Goal: Task Accomplishment & Management: Use online tool/utility

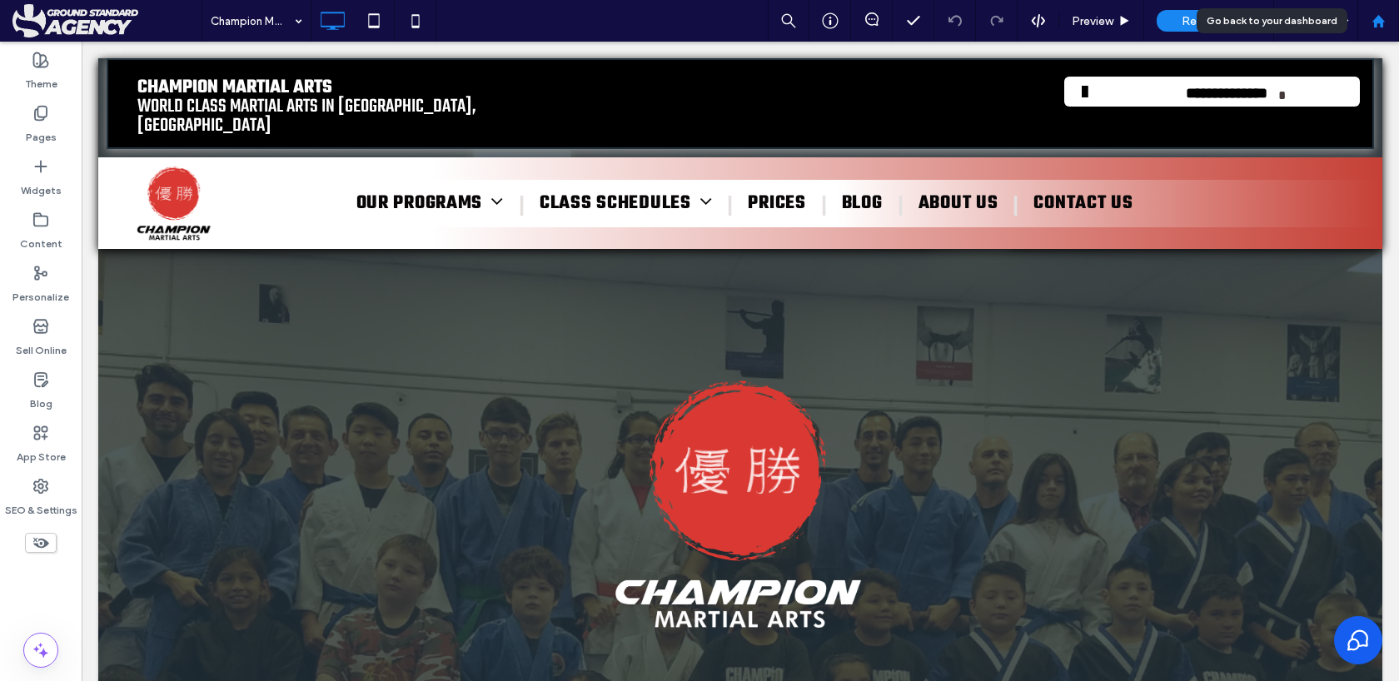
click at [1385, 24] on div at bounding box center [1378, 21] width 40 height 14
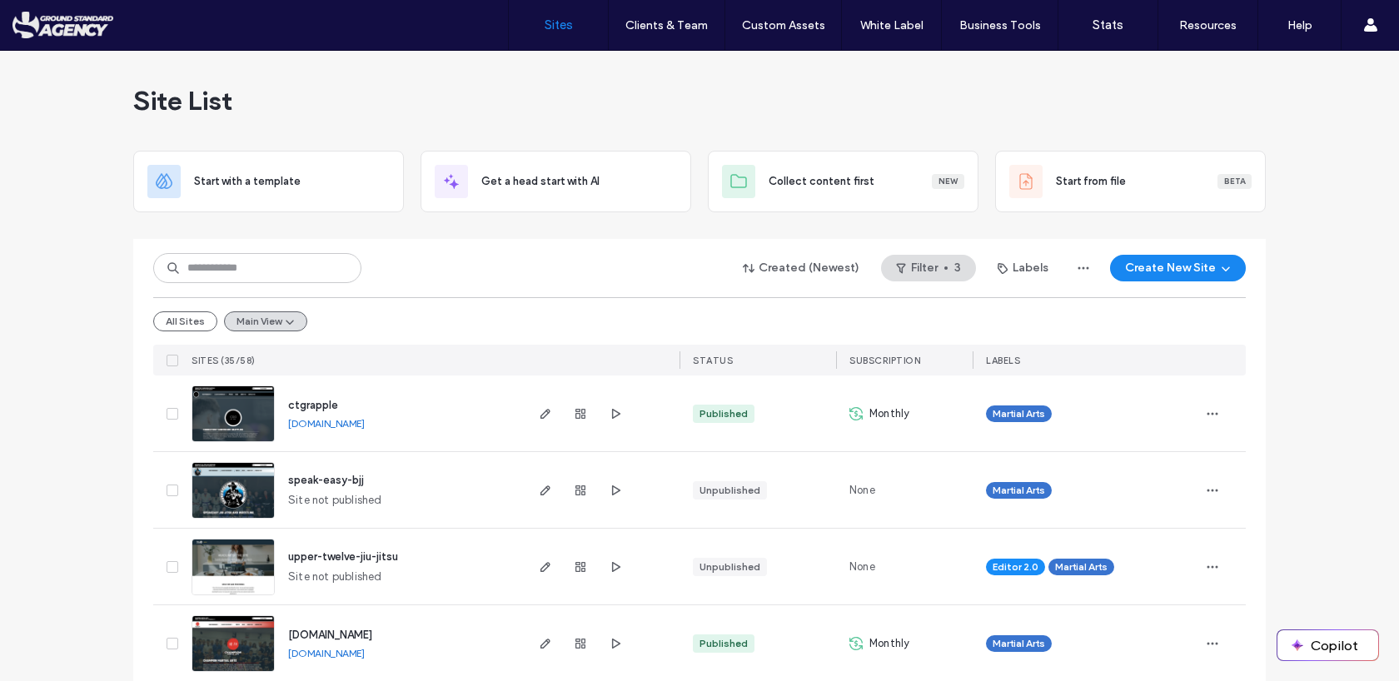
click at [469, 117] on div "Site List" at bounding box center [699, 101] width 1133 height 100
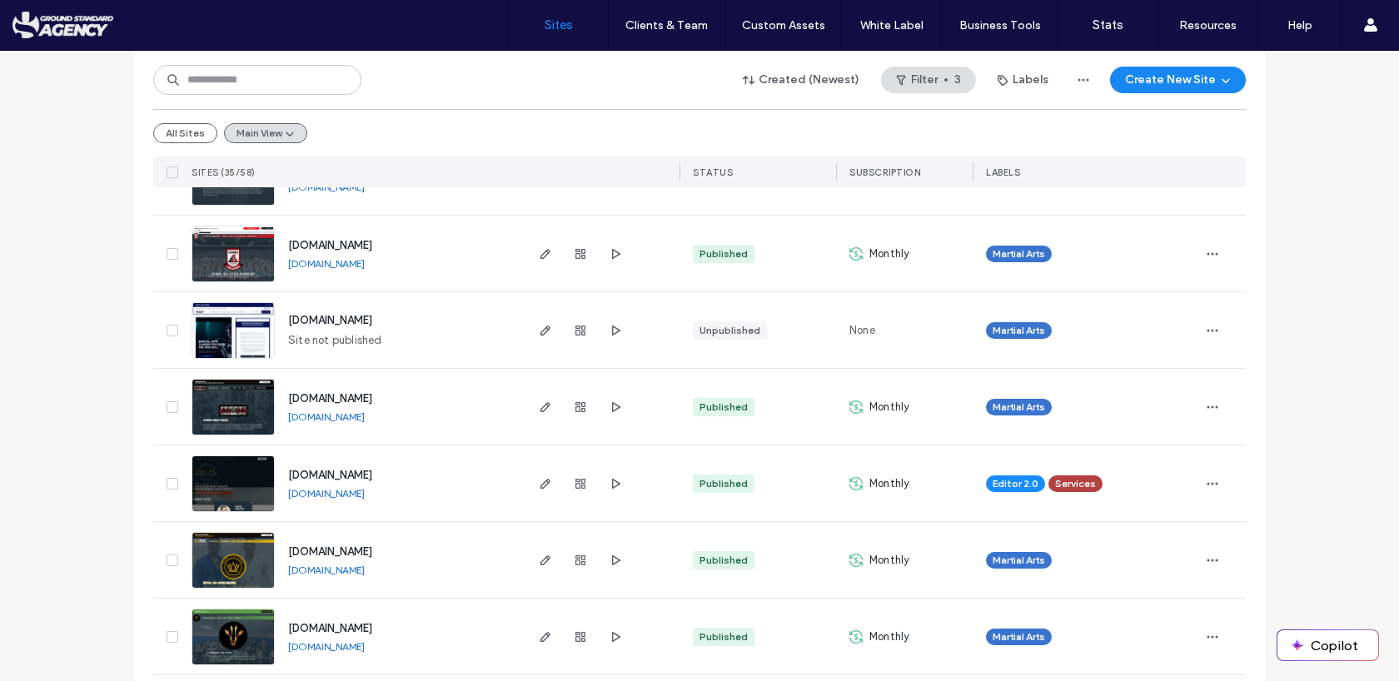
scroll to position [785, 0]
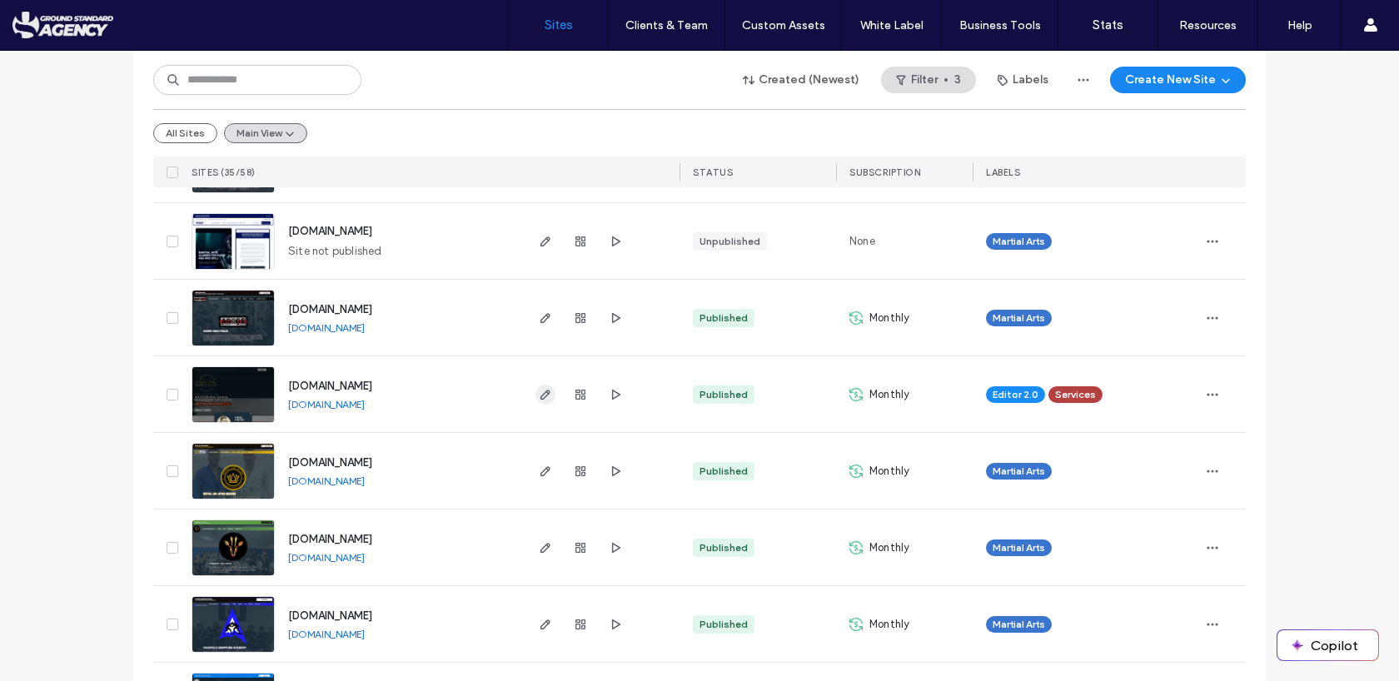
click at [540, 396] on icon "button" at bounding box center [545, 394] width 13 height 13
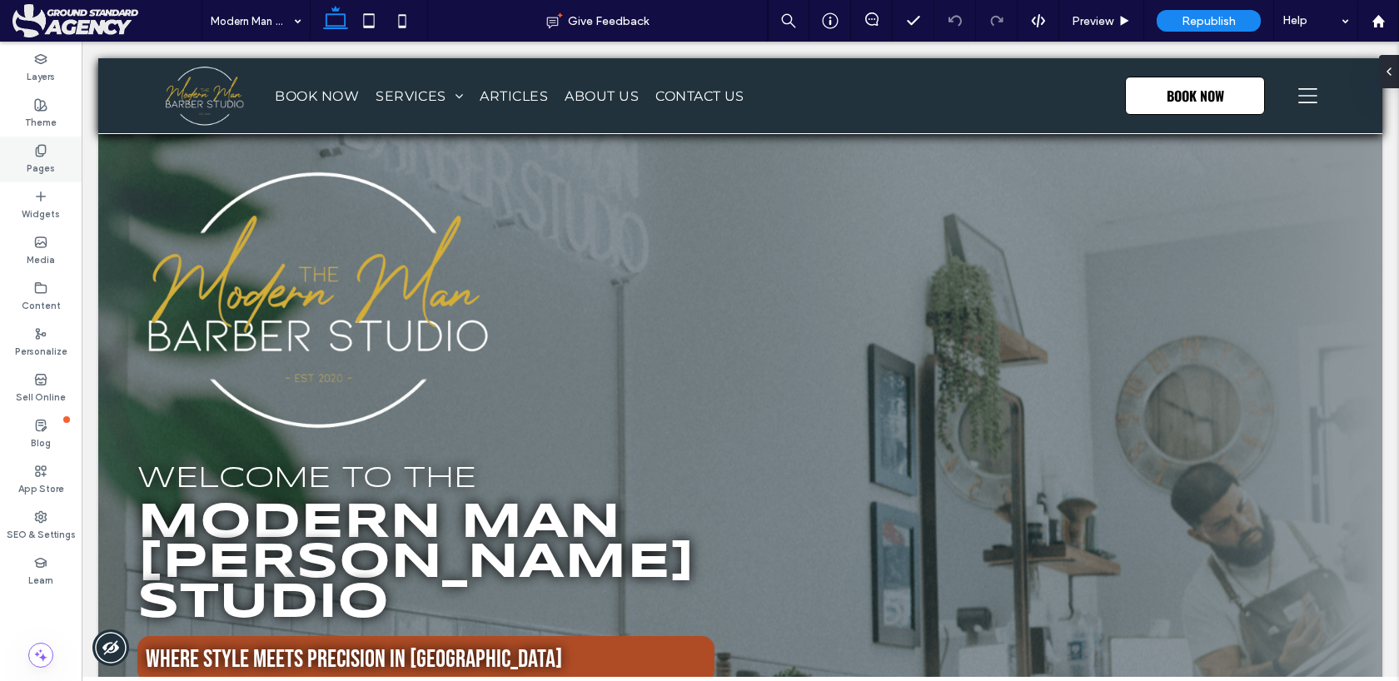
click at [38, 172] on label "Pages" at bounding box center [41, 166] width 28 height 18
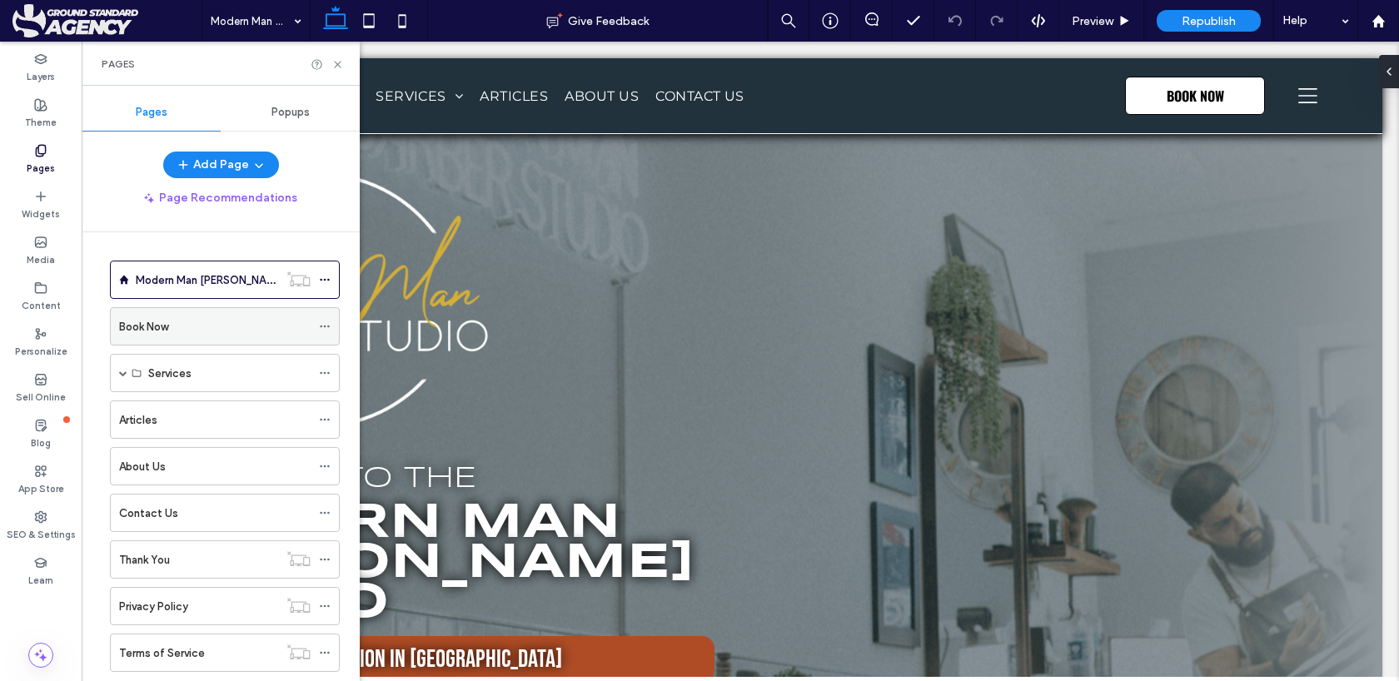
click at [247, 328] on div "Book Now" at bounding box center [215, 326] width 192 height 17
click at [341, 62] on div at bounding box center [699, 340] width 1399 height 681
click at [341, 62] on icon at bounding box center [337, 64] width 12 height 12
click at [338, 66] on icon at bounding box center [337, 64] width 12 height 12
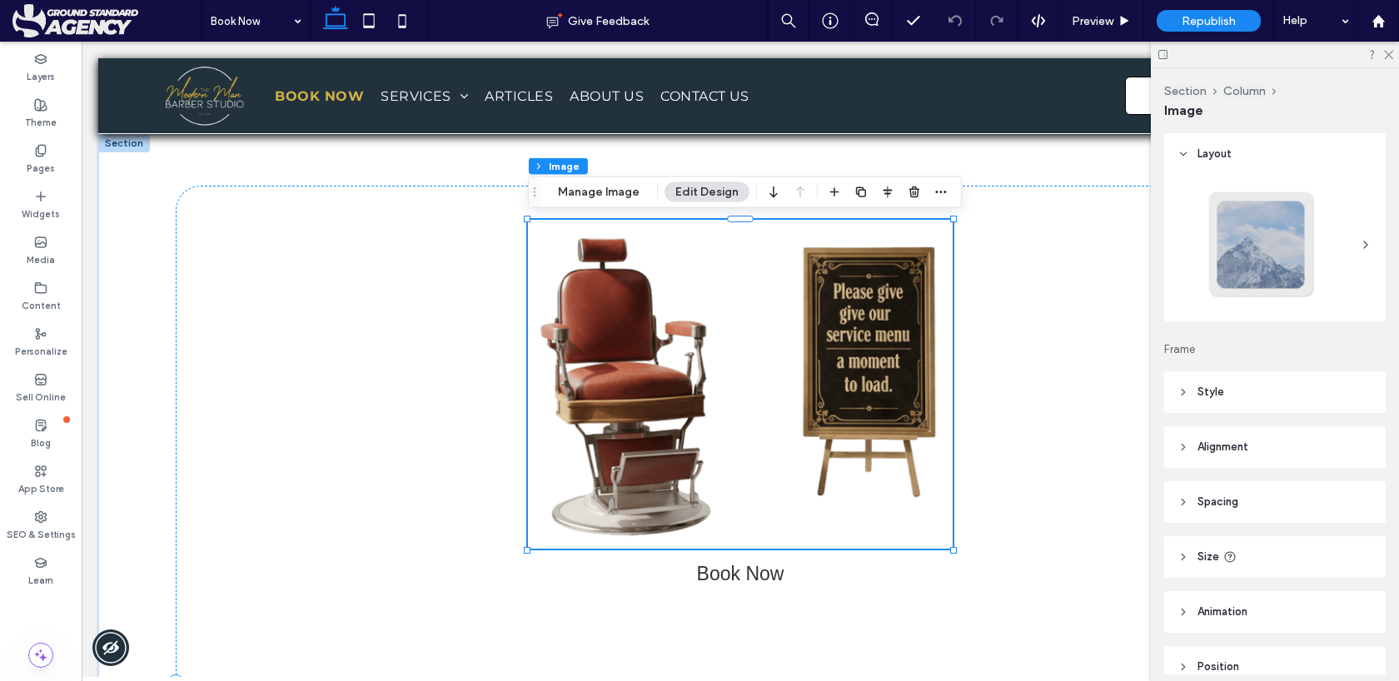
click at [625, 445] on img at bounding box center [740, 385] width 425 height 330
click at [583, 187] on button "Manage Image" at bounding box center [598, 192] width 103 height 20
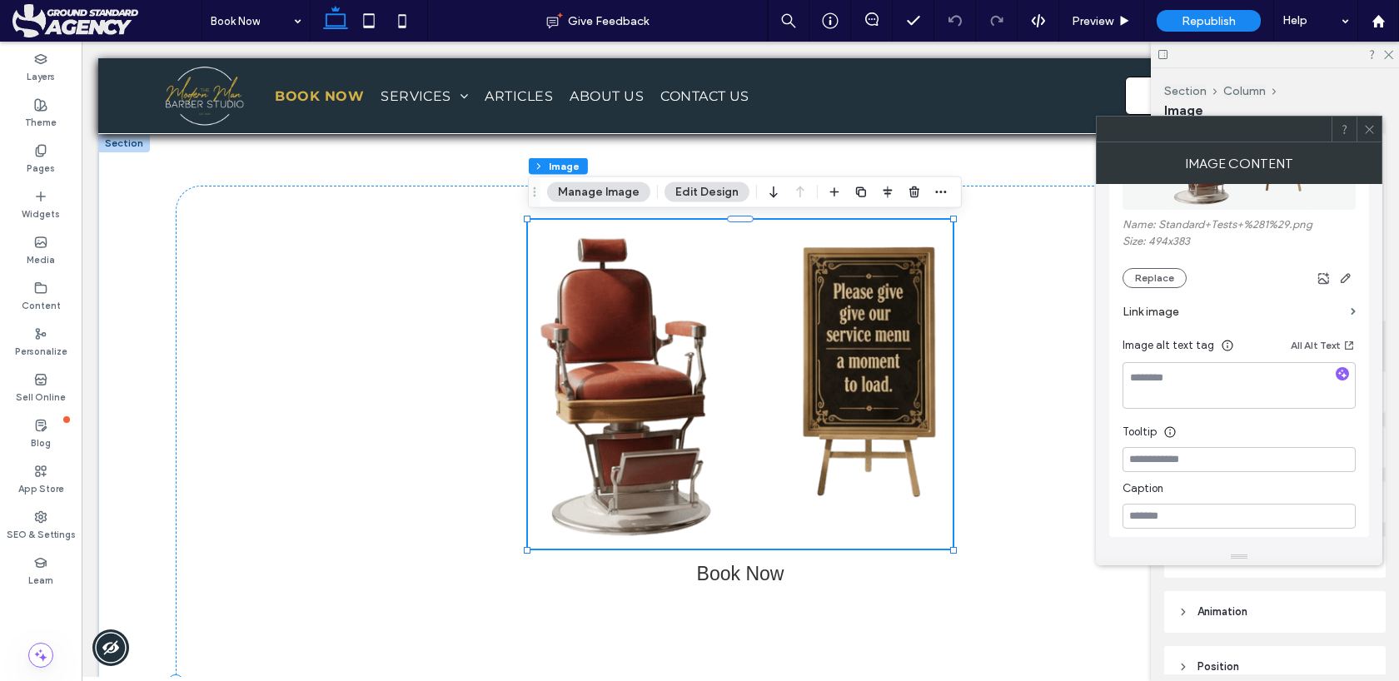
scroll to position [296, 0]
click at [1154, 276] on button "Replace" at bounding box center [1155, 277] width 64 height 20
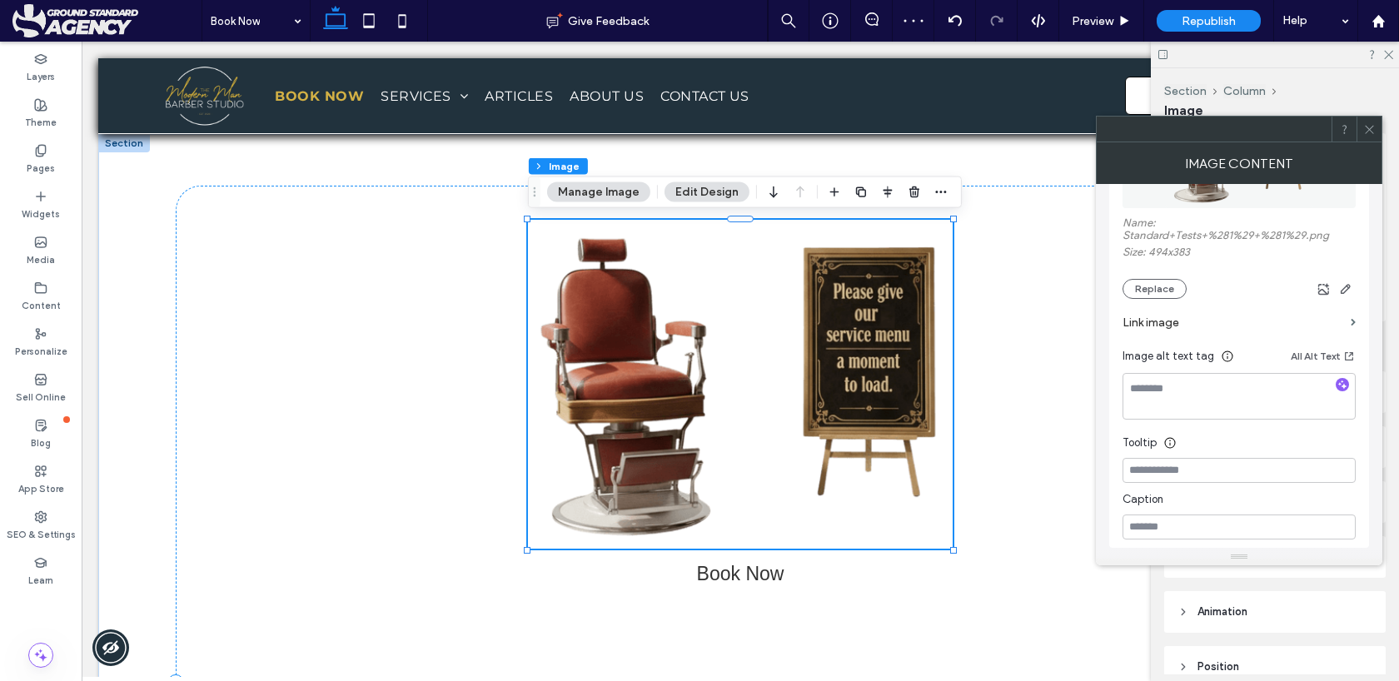
click at [1371, 137] on span at bounding box center [1369, 129] width 12 height 25
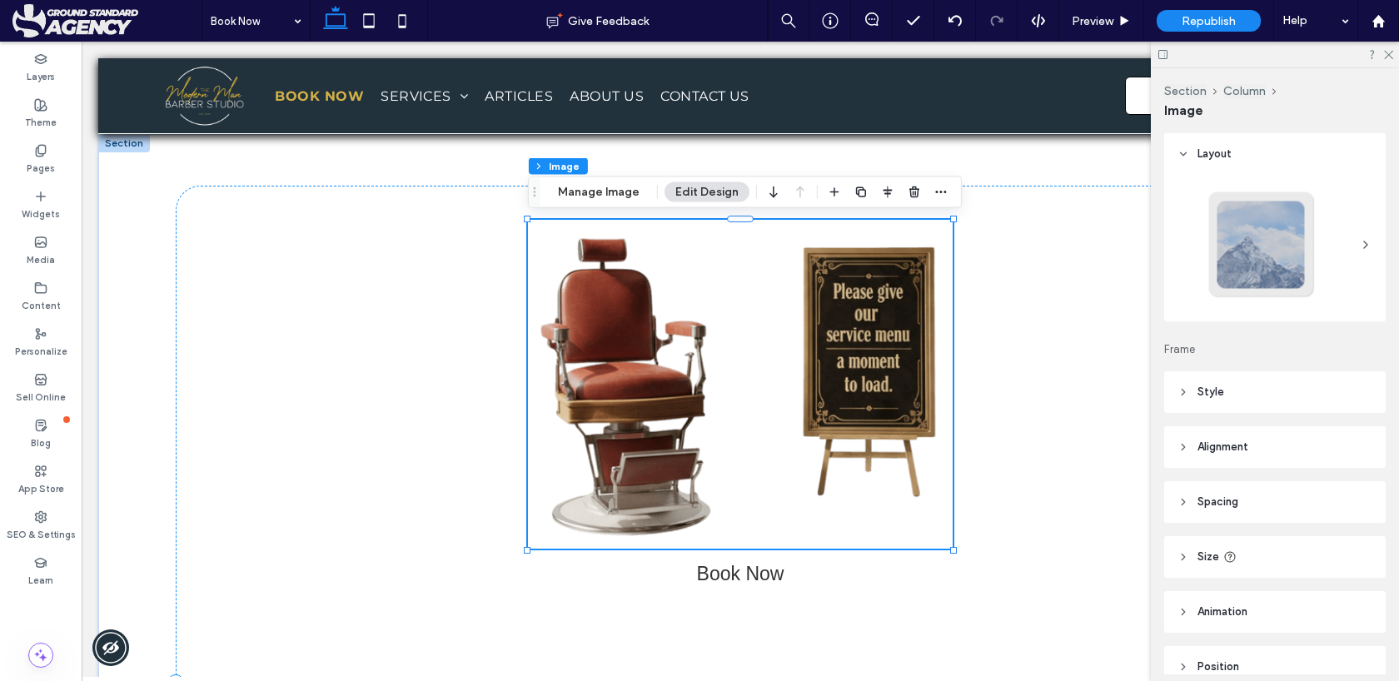
scroll to position [80, 0]
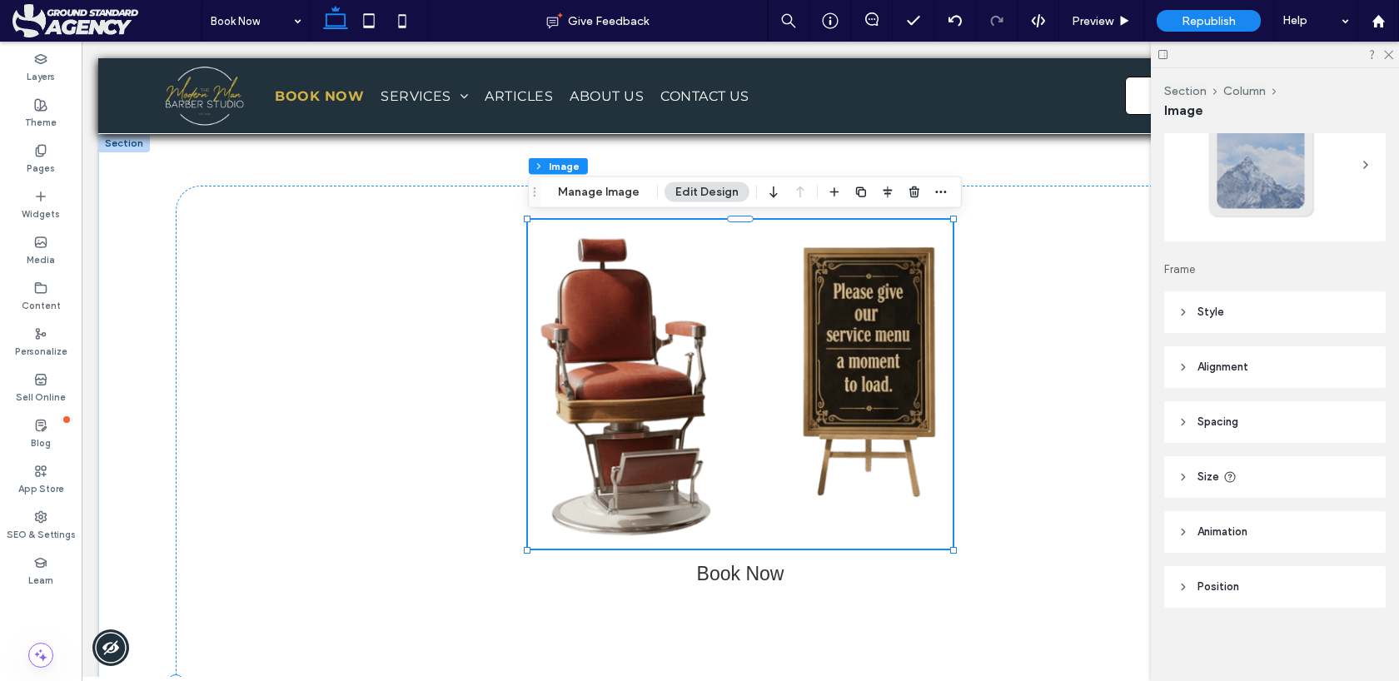
click at [1178, 587] on icon at bounding box center [1184, 587] width 12 height 12
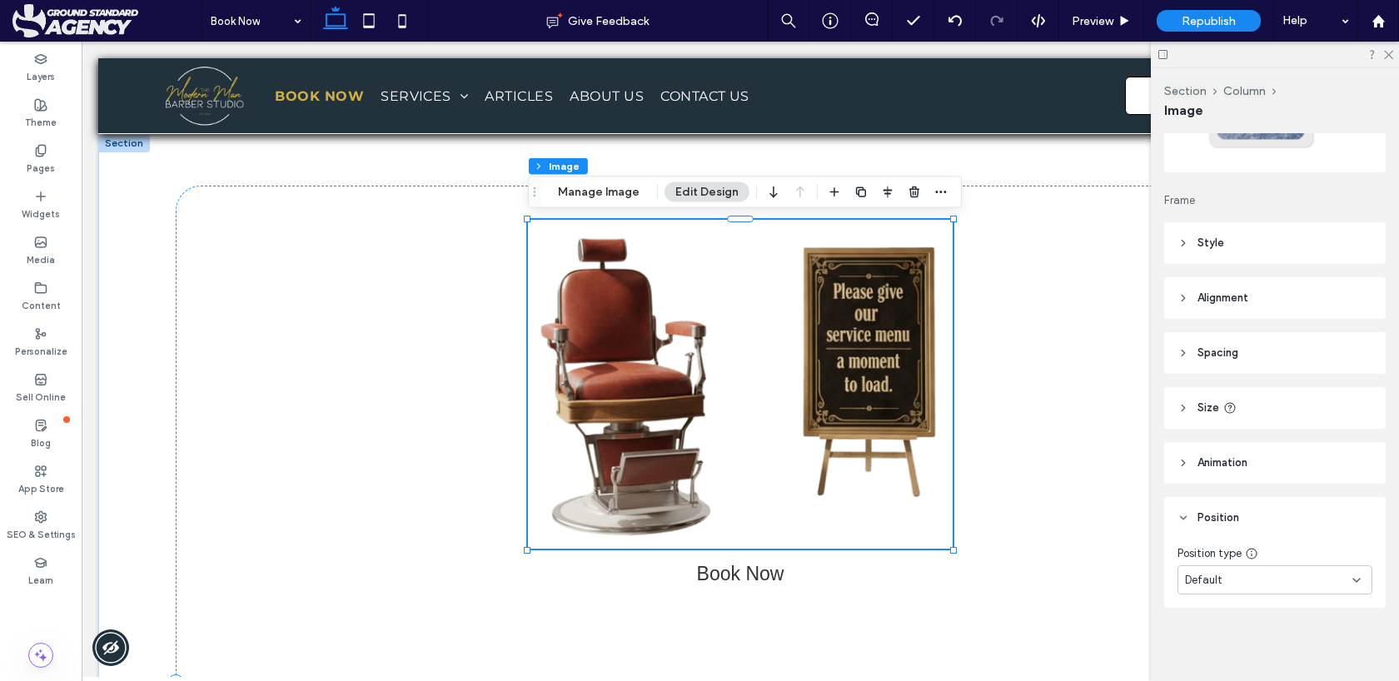
scroll to position [0, 0]
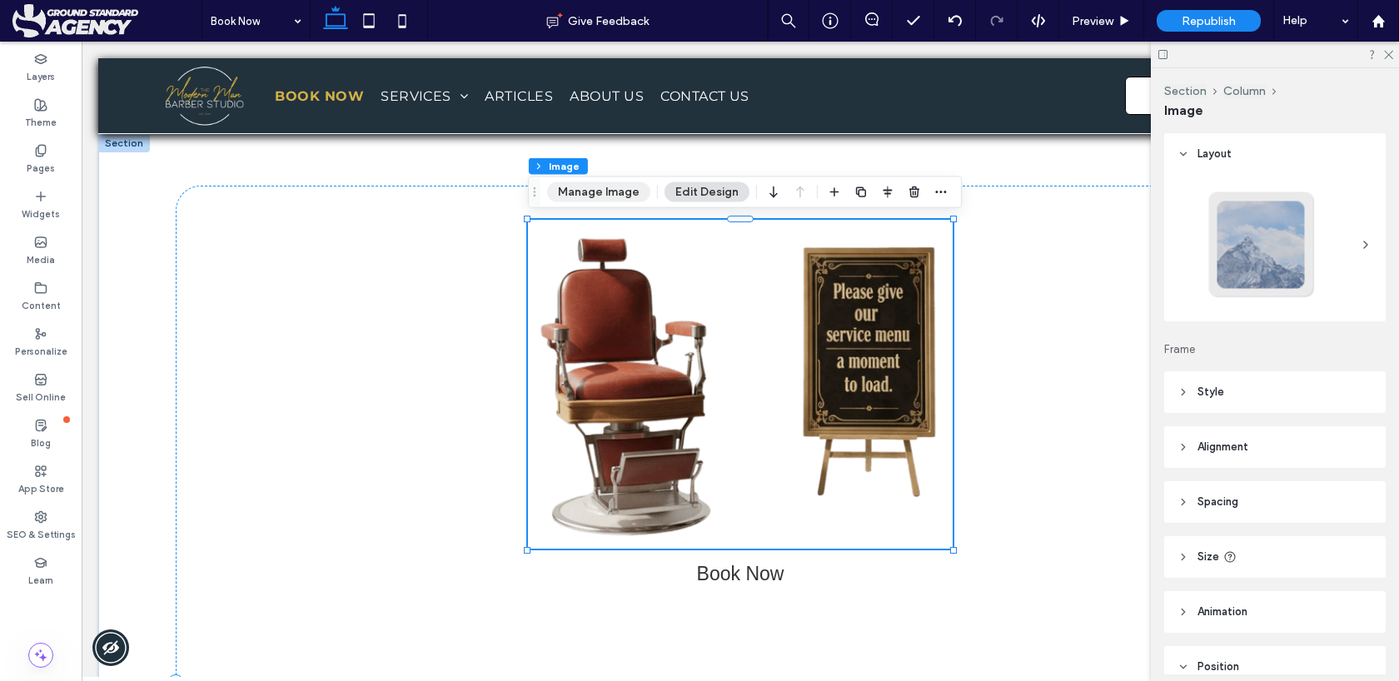
click at [617, 189] on button "Manage Image" at bounding box center [598, 192] width 103 height 20
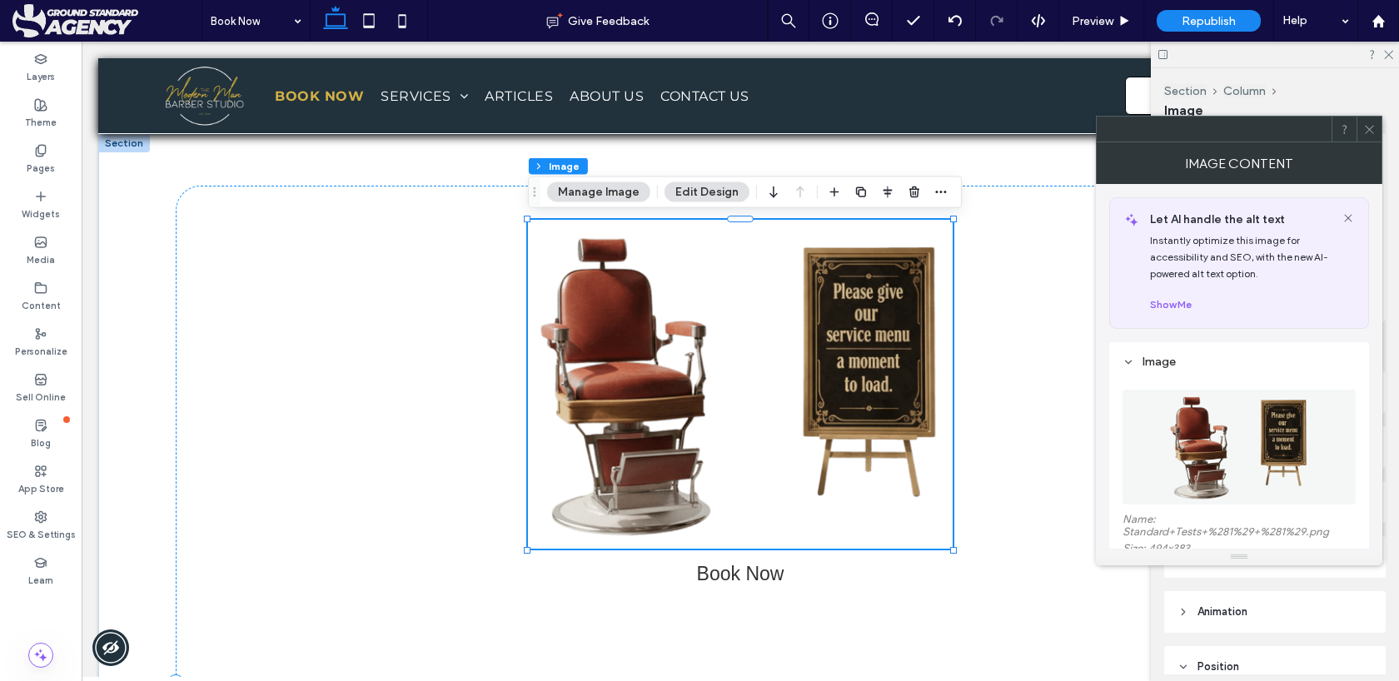
click at [1367, 138] on span at bounding box center [1369, 129] width 12 height 25
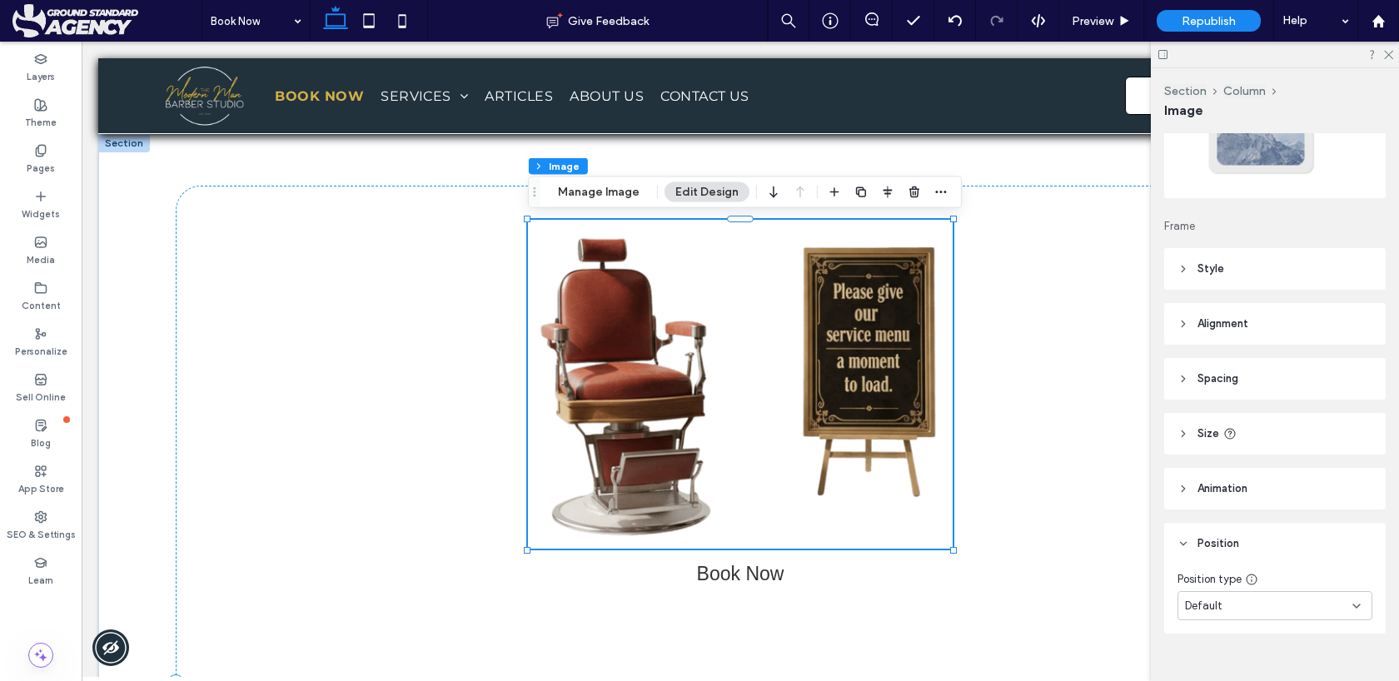
scroll to position [129, 0]
click at [1179, 420] on header "Size" at bounding box center [1275, 428] width 222 height 42
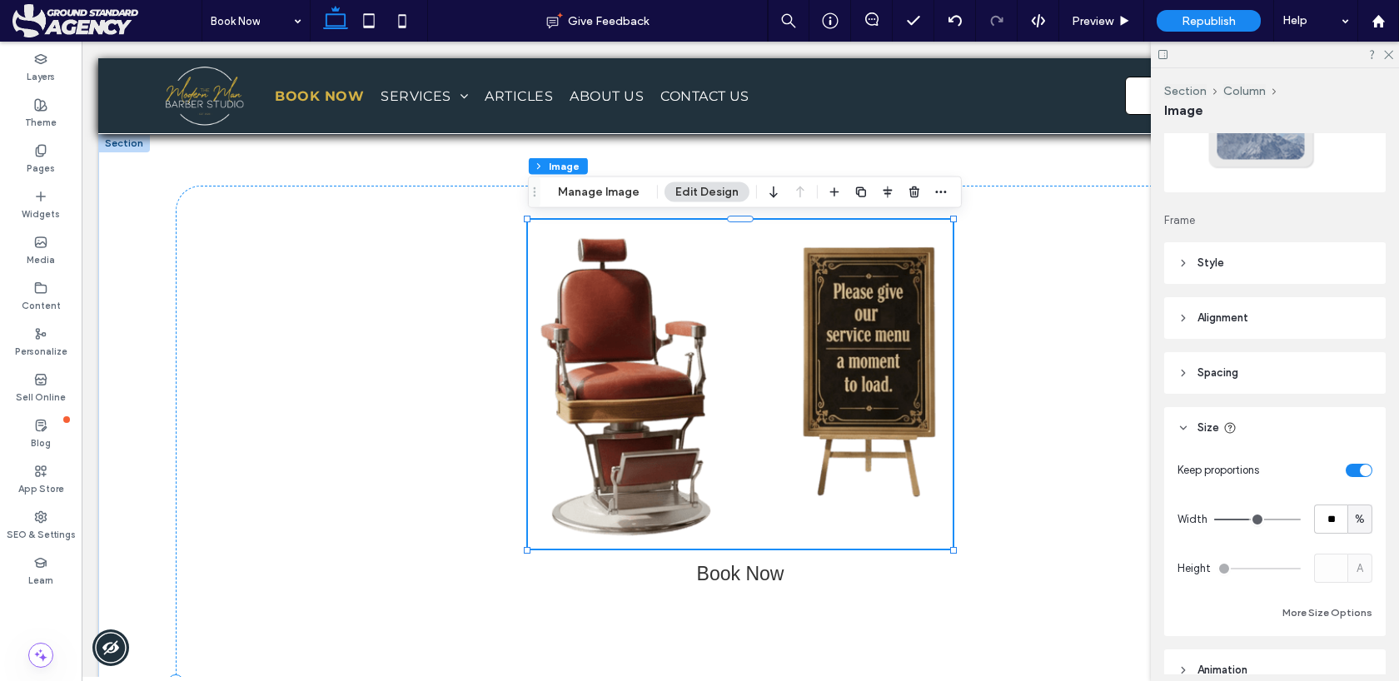
click at [1180, 428] on icon at bounding box center [1184, 428] width 12 height 12
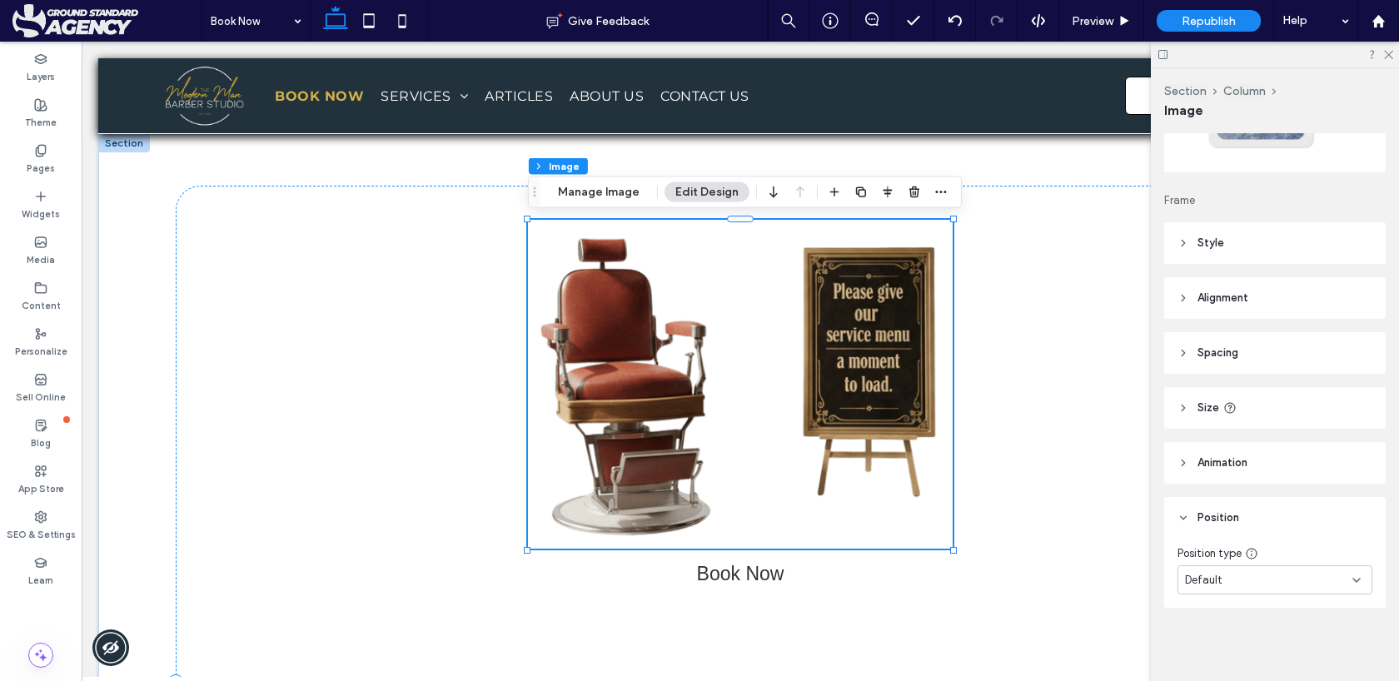
click at [1181, 466] on icon at bounding box center [1184, 463] width 12 height 12
click at [1180, 409] on icon at bounding box center [1184, 408] width 12 height 12
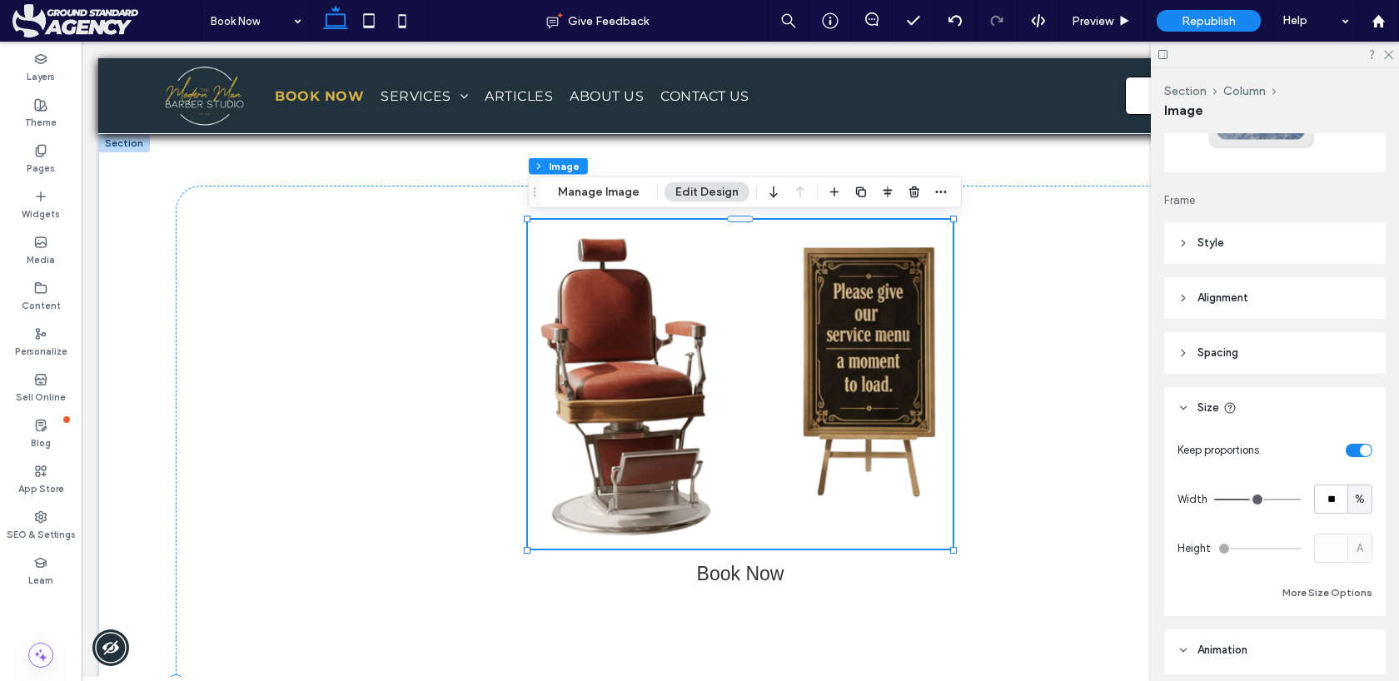
click at [1181, 352] on icon at bounding box center [1184, 353] width 12 height 12
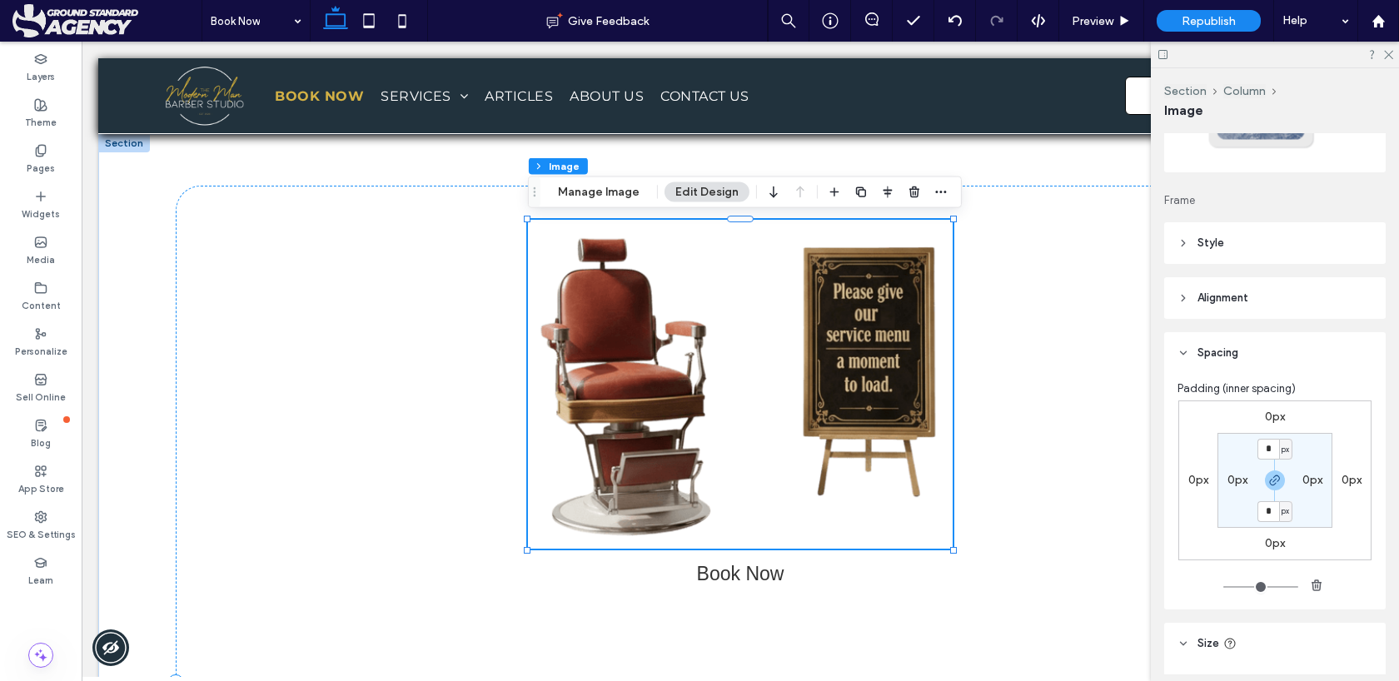
click at [1185, 301] on icon at bounding box center [1184, 298] width 12 height 12
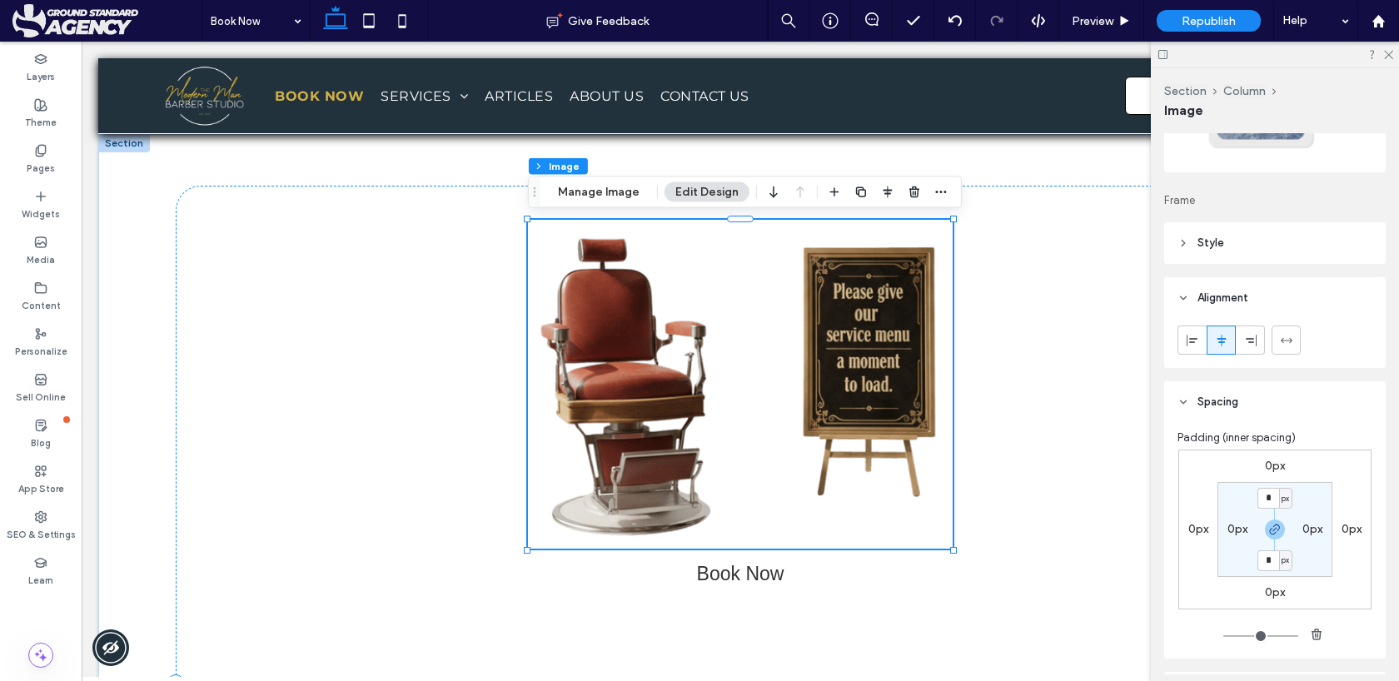
click at [1185, 243] on icon at bounding box center [1184, 243] width 12 height 12
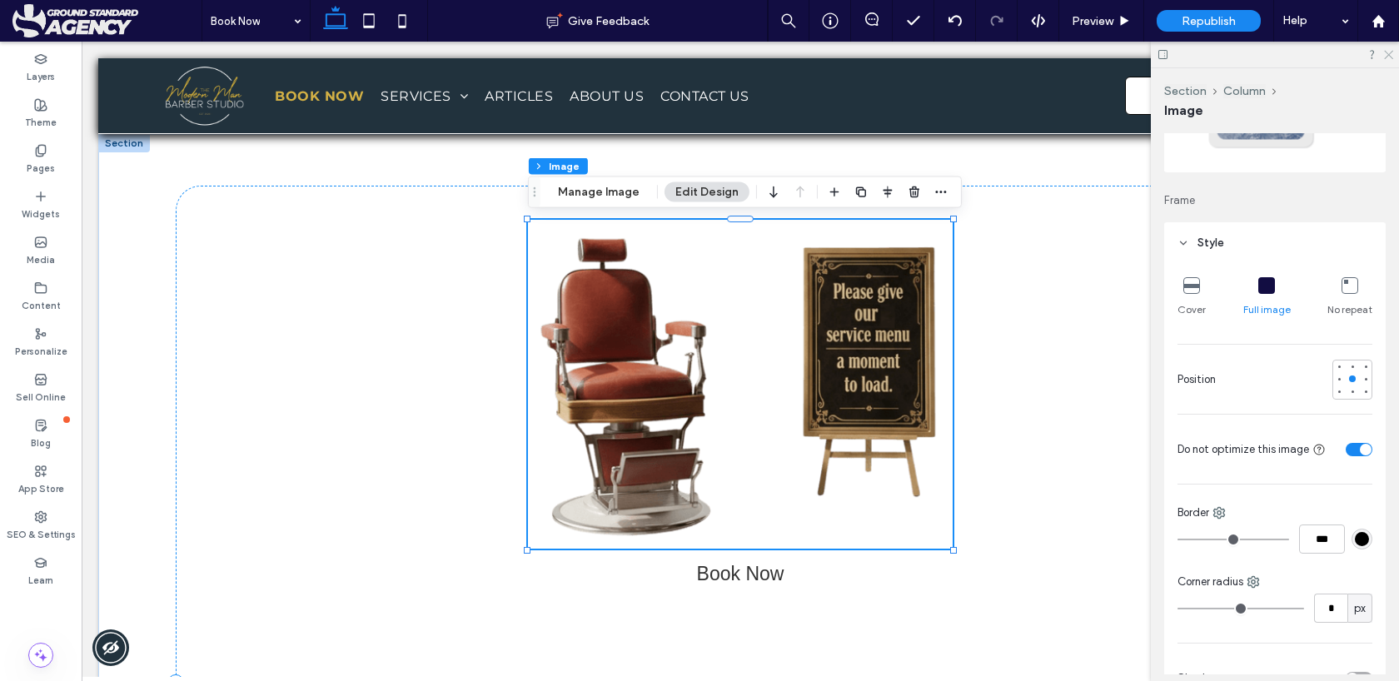
click at [1387, 54] on icon at bounding box center [1387, 53] width 11 height 11
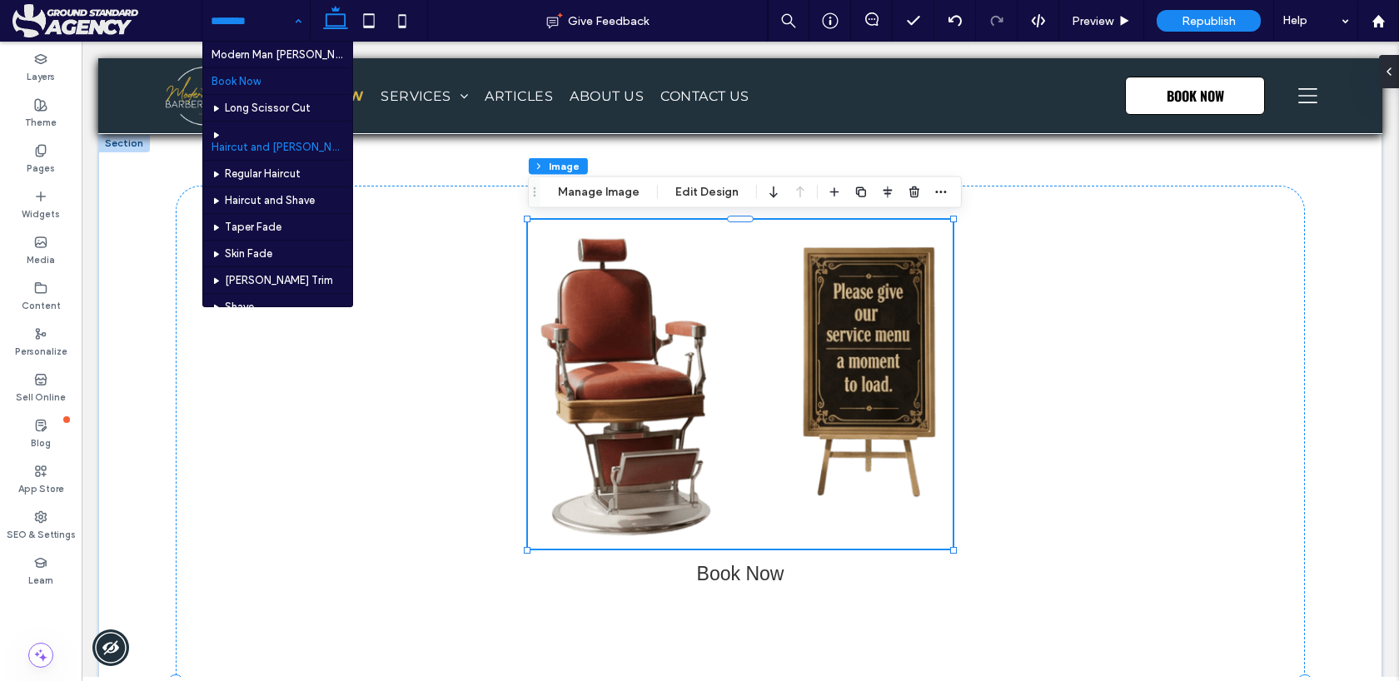
scroll to position [268, 0]
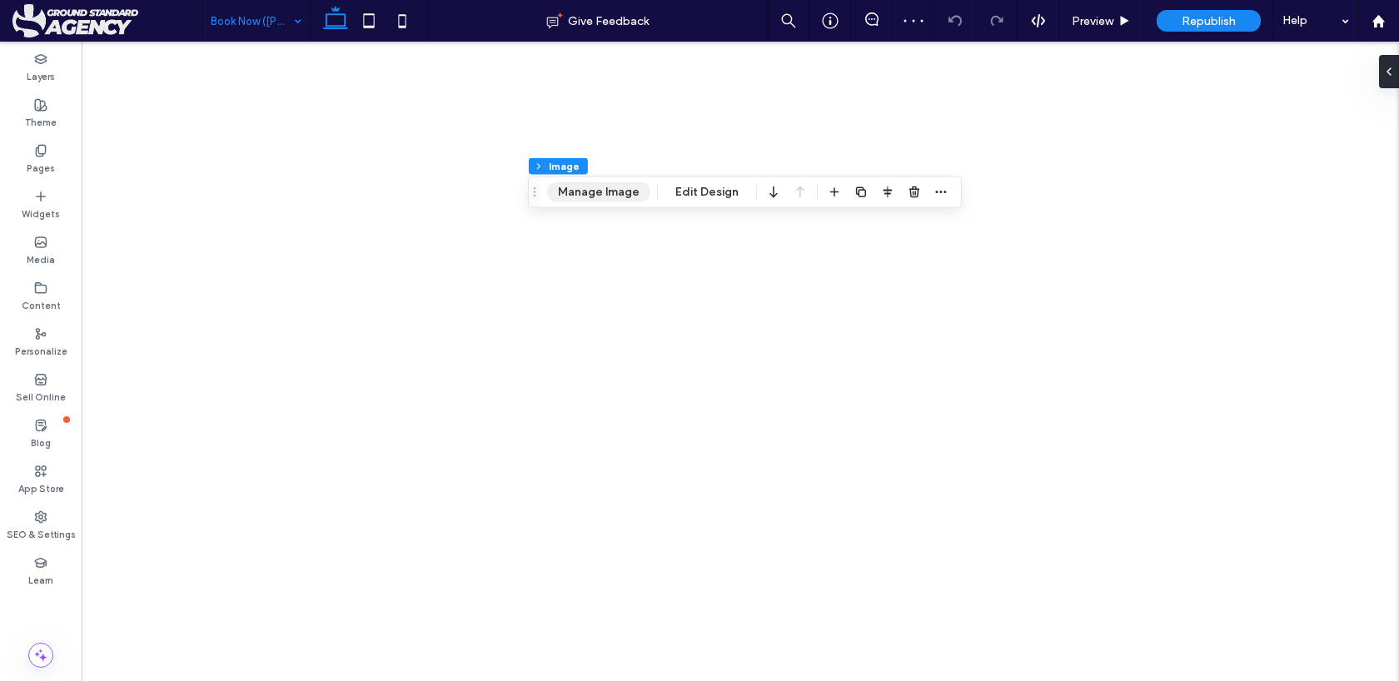
click at [594, 182] on button "Manage Image" at bounding box center [598, 192] width 103 height 20
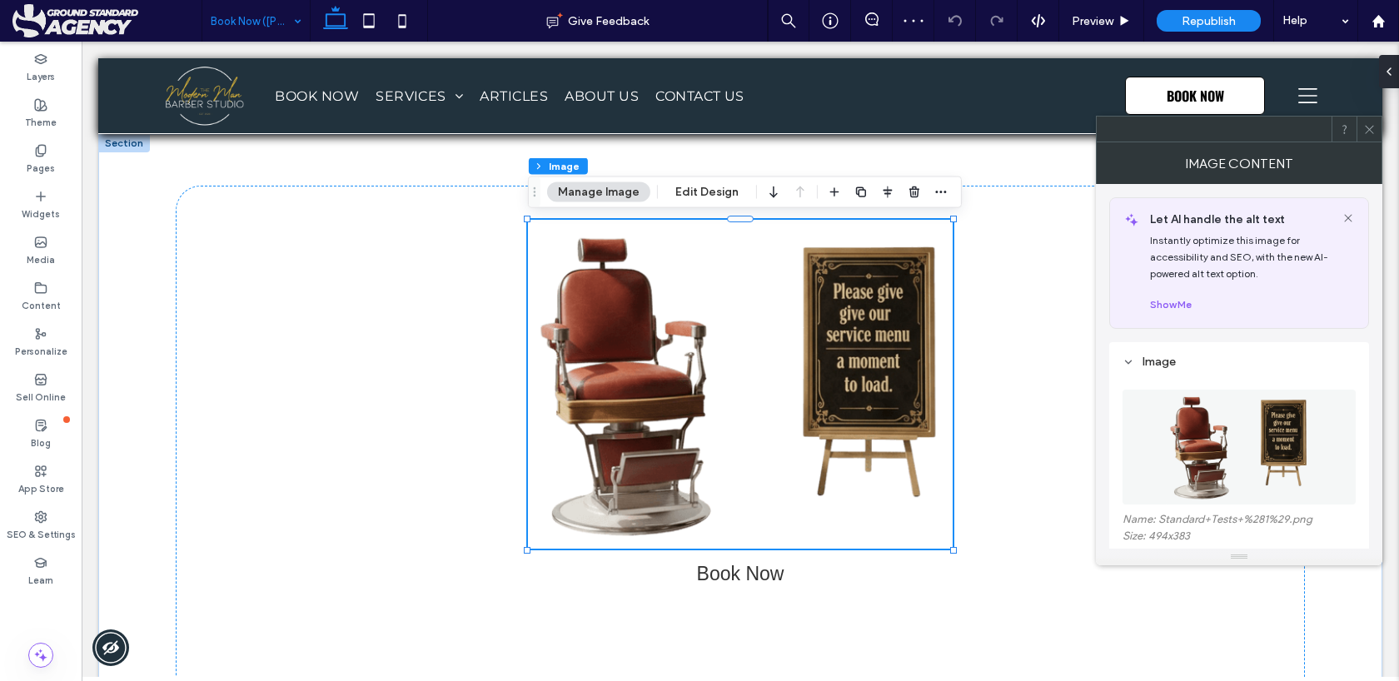
scroll to position [87, 0]
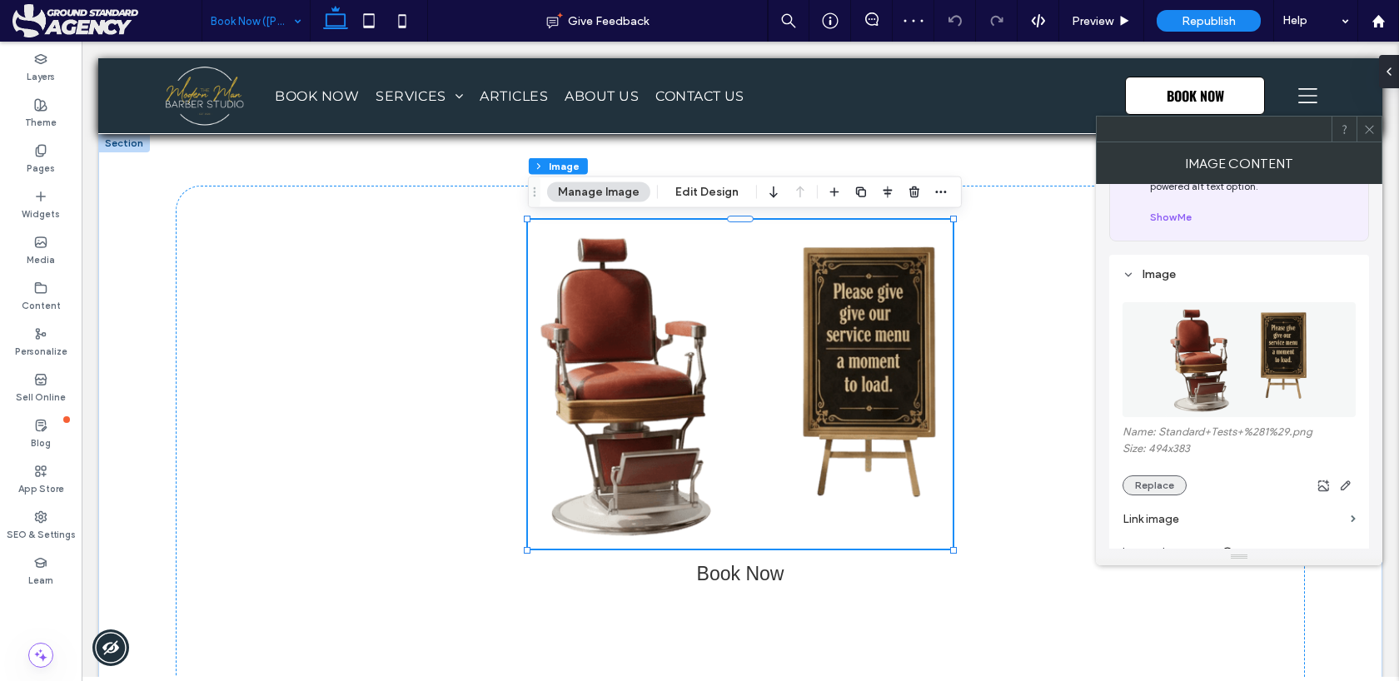
click at [1140, 487] on button "Replace" at bounding box center [1155, 486] width 64 height 20
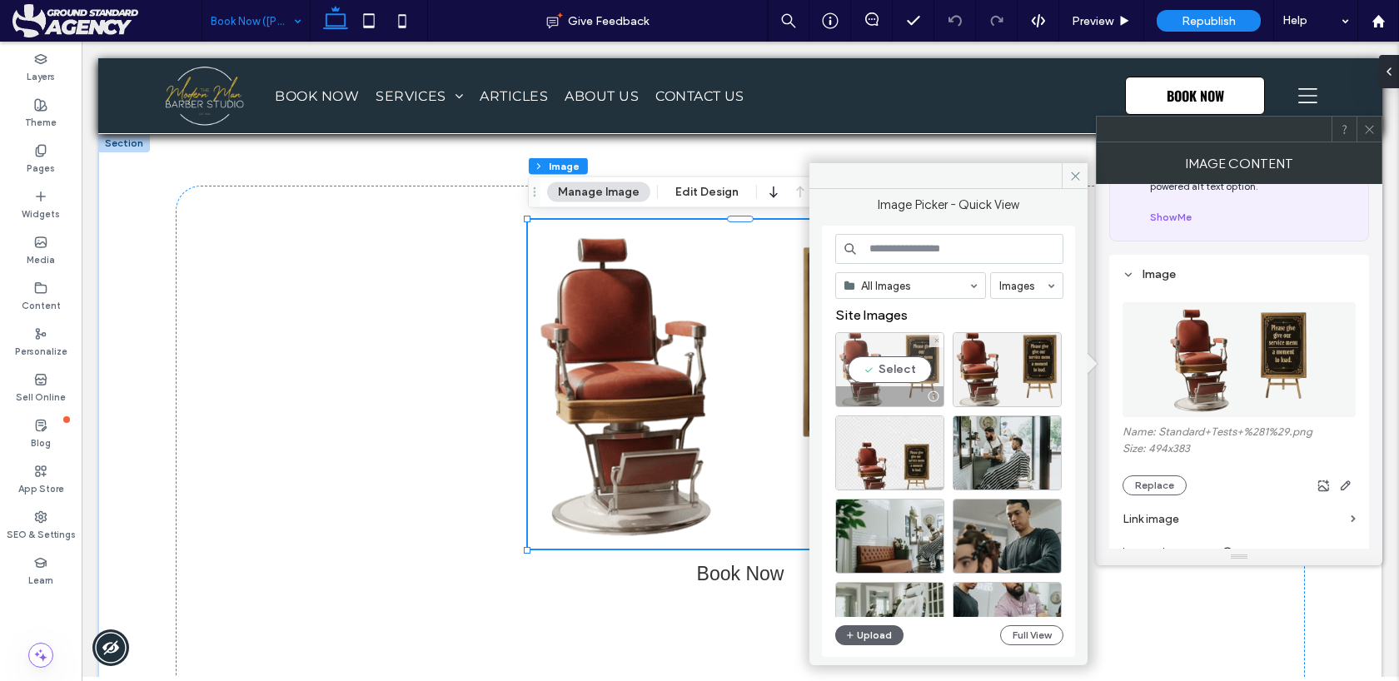
drag, startPoint x: 868, startPoint y: 367, endPoint x: 785, endPoint y: 326, distance: 92.0
click at [868, 367] on div "Select" at bounding box center [889, 369] width 109 height 75
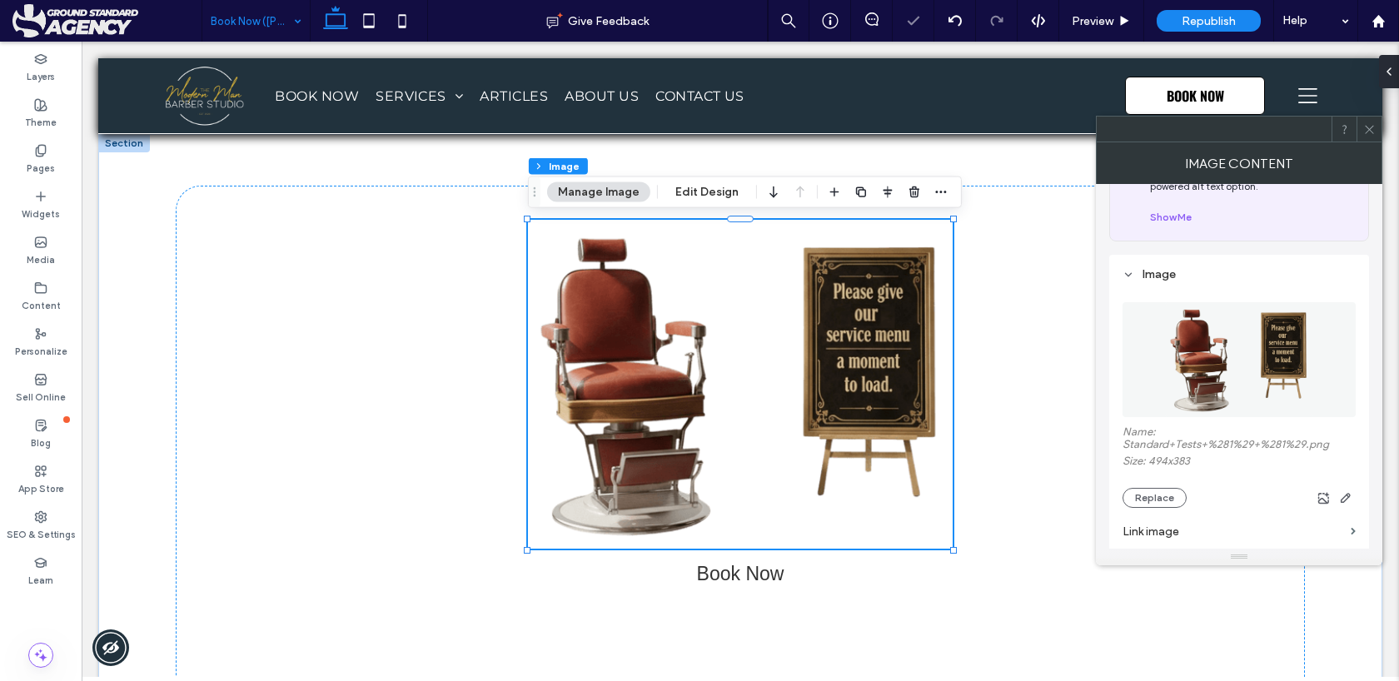
click at [1366, 128] on icon at bounding box center [1369, 129] width 12 height 12
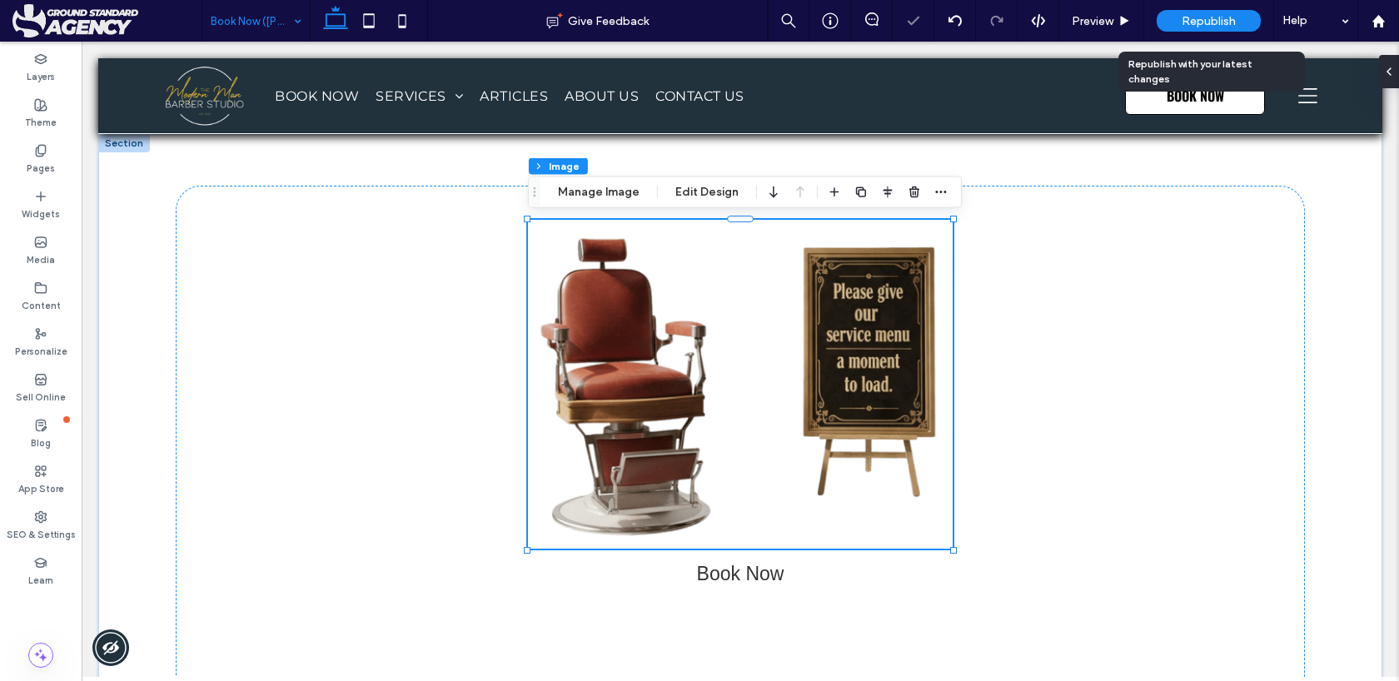
click at [1193, 15] on span "Republish" at bounding box center [1209, 21] width 54 height 14
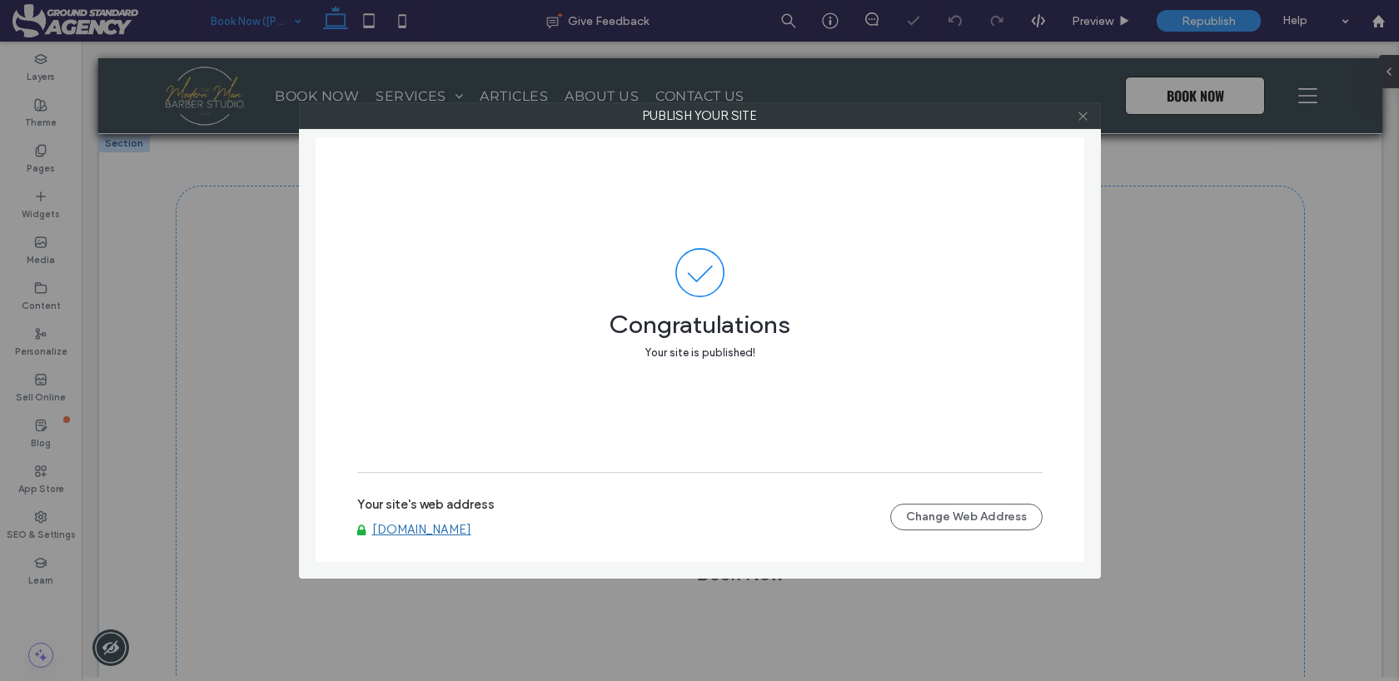
click at [1081, 117] on use at bounding box center [1083, 116] width 8 height 8
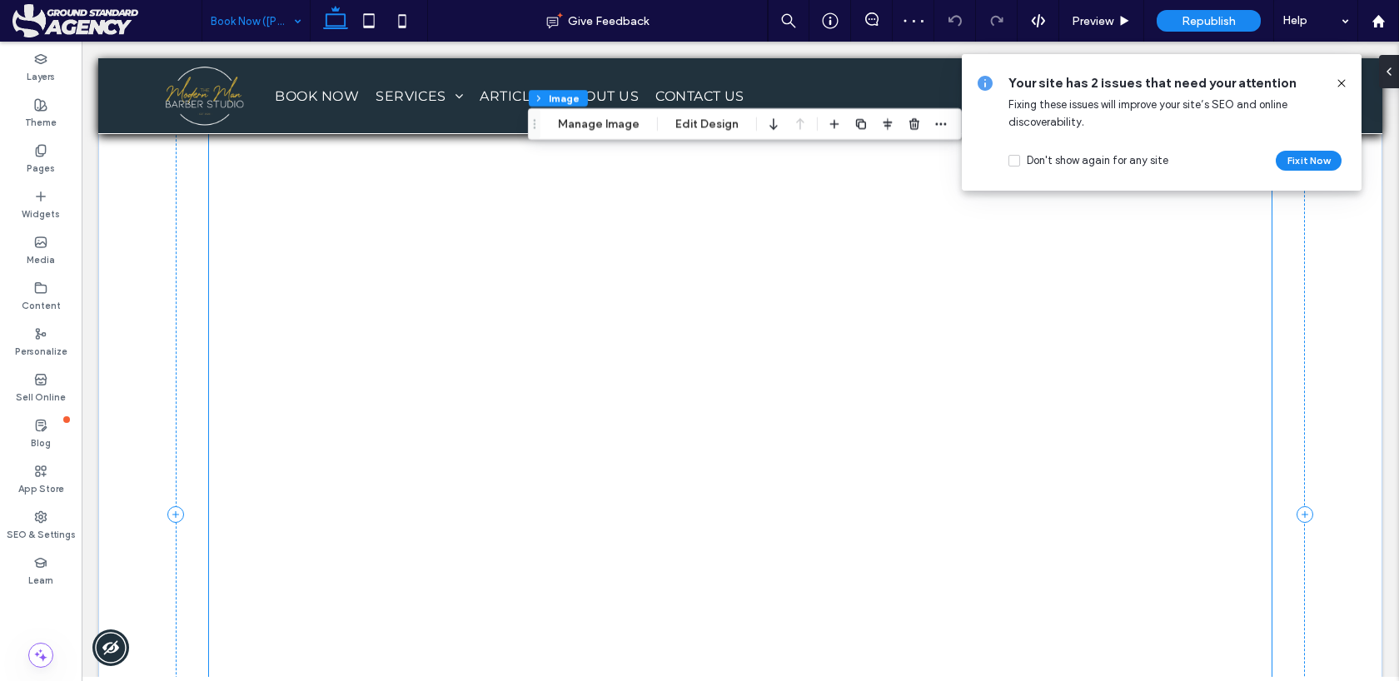
scroll to position [489, 0]
click at [1342, 83] on use at bounding box center [1341, 82] width 7 height 7
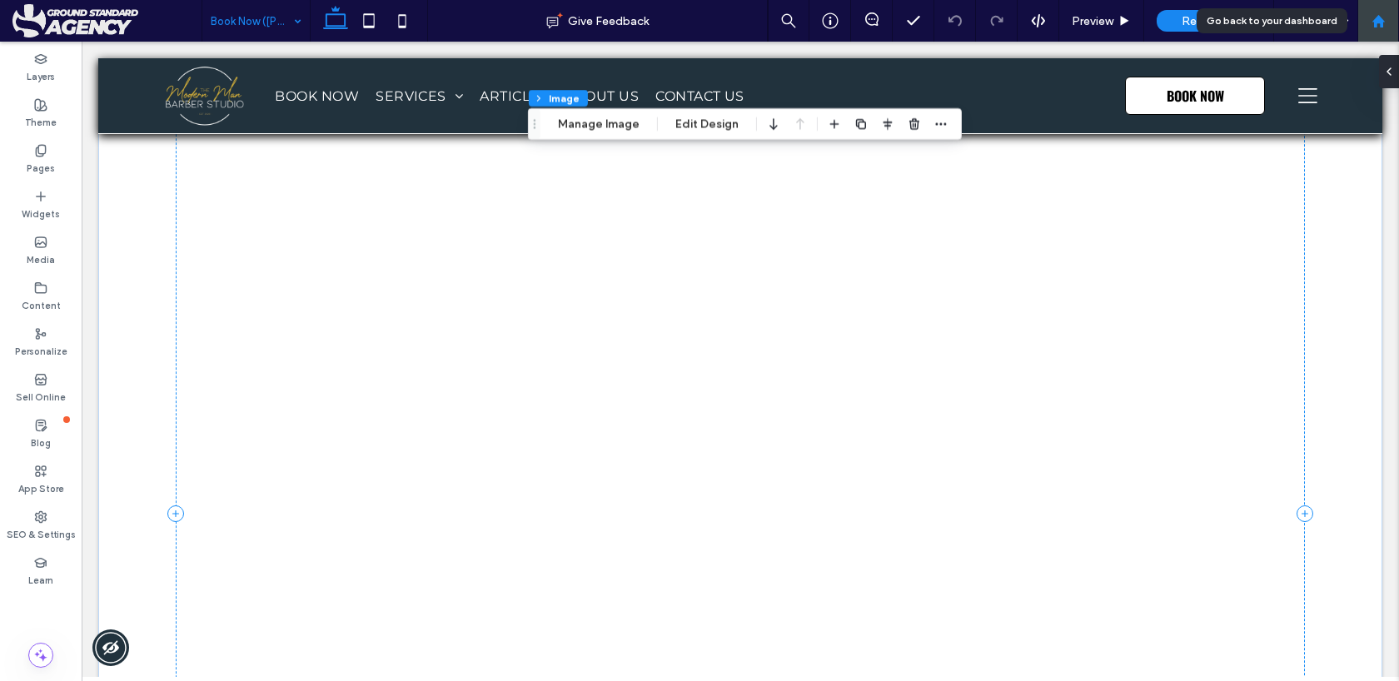
click at [1382, 21] on use at bounding box center [1378, 20] width 12 height 12
